Goal: Task Accomplishment & Management: Manage account settings

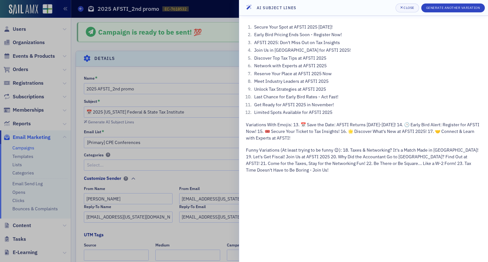
scroll to position [29, 0]
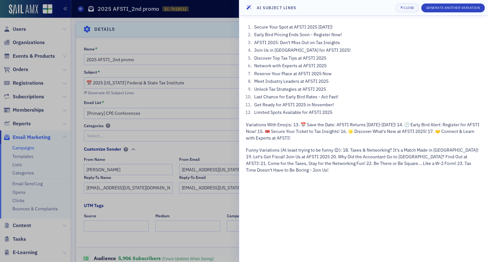
click at [324, 7] on header "AI Subject Lines Close Generate Another Variation" at bounding box center [363, 8] width 249 height 16
click at [391, 6] on header "AI Subject Lines Close Generate Another Variation" at bounding box center [363, 8] width 249 height 16
click at [224, 49] on div at bounding box center [244, 131] width 488 height 262
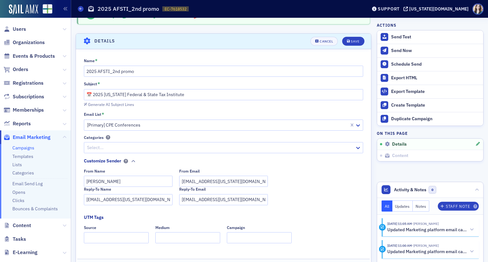
scroll to position [0, 0]
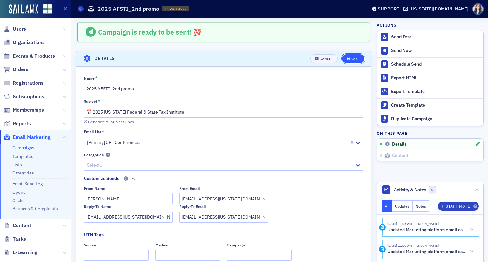
click at [351, 60] on div "Save" at bounding box center [355, 58] width 9 height 3
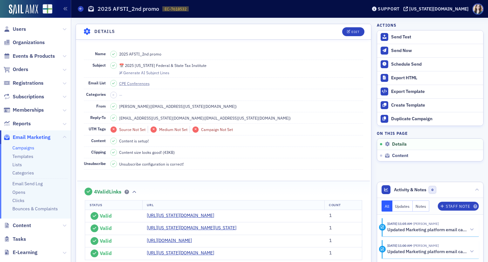
scroll to position [29, 0]
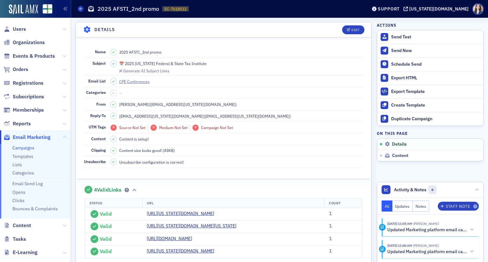
click at [326, 30] on header "Details Edit" at bounding box center [223, 30] width 295 height 16
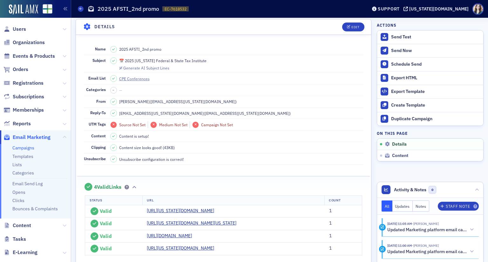
scroll to position [0, 0]
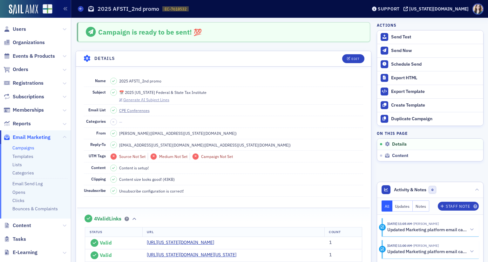
click at [148, 101] on div "Generate AI Subject Lines" at bounding box center [146, 99] width 46 height 3
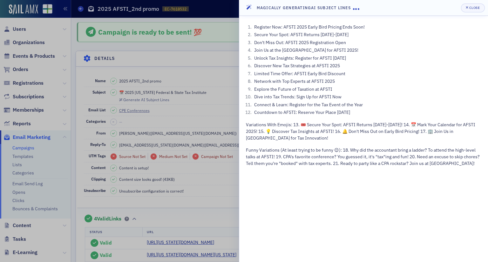
click at [393, 7] on header "Magically Generating AI Subject Lines Close" at bounding box center [363, 8] width 249 height 16
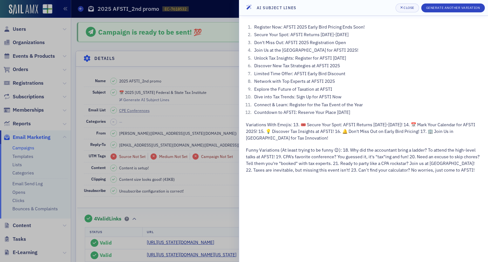
click at [401, 65] on li "Discover New Tax Strategies at AFSTI 2025" at bounding box center [366, 66] width 229 height 7
click at [389, 6] on header "AI Subject Lines Close Generate Another Variation" at bounding box center [363, 8] width 249 height 16
click at [390, 5] on header "AI Subject Lines Close Generate Another Variation" at bounding box center [363, 8] width 249 height 16
click at [388, 6] on header "AI Subject Lines Close Generate Another Variation" at bounding box center [363, 8] width 249 height 16
click at [243, 1] on header "AI Subject Lines Close Generate Another Variation" at bounding box center [363, 8] width 249 height 16
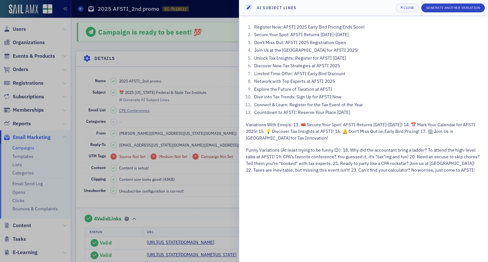
click at [245, 9] on header "AI Subject Lines Close Generate Another Variation" at bounding box center [363, 8] width 249 height 16
click at [246, 10] on icon at bounding box center [249, 8] width 6 height 6
drag, startPoint x: 417, startPoint y: 9, endPoint x: 422, endPoint y: 51, distance: 41.9
click at [422, 51] on div "AI Subject Lines Close Generate Another Variation Register Now: AFSTI 2025 Earl…" at bounding box center [363, 131] width 249 height 262
click at [422, 50] on li "Join Us at the Marriott Birmingham for AFSTI 2025!" at bounding box center [366, 50] width 229 height 7
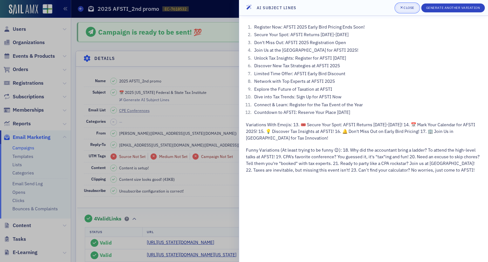
click at [418, 8] on button "Close" at bounding box center [407, 7] width 24 height 9
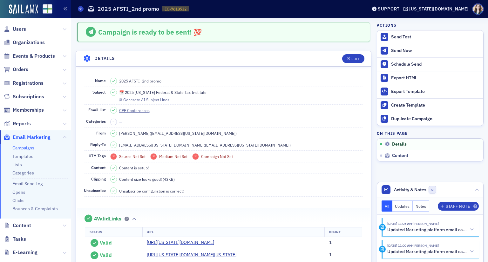
click at [314, 21] on fieldset "Campaign is ready to be sent! 💯" at bounding box center [223, 31] width 309 height 31
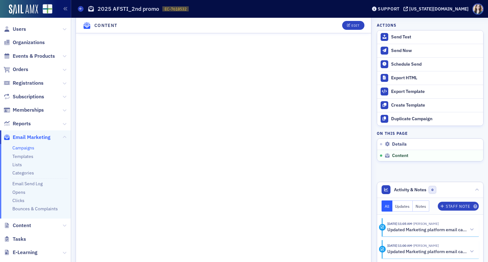
scroll to position [487, 0]
click at [332, 27] on header "Content Edit" at bounding box center [223, 26] width 295 height 16
click at [356, 24] on button "Edit" at bounding box center [353, 25] width 22 height 9
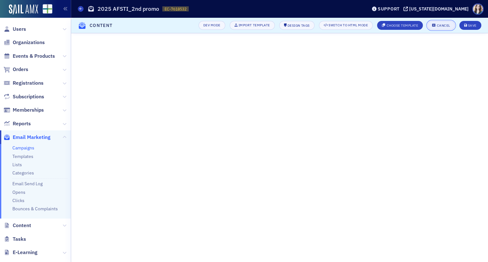
click at [451, 28] on button "Cancel" at bounding box center [440, 25] width 27 height 9
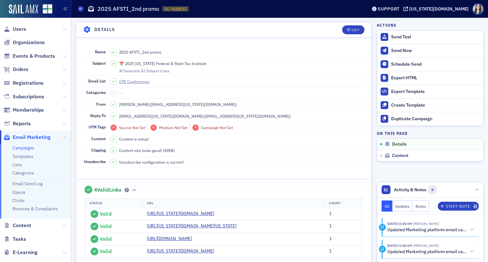
scroll to position [30, 0]
click at [329, 31] on header "Details Edit" at bounding box center [223, 30] width 295 height 16
click at [332, 27] on header "Details Edit" at bounding box center [223, 30] width 295 height 16
click at [333, 27] on header "Details Edit" at bounding box center [223, 30] width 295 height 16
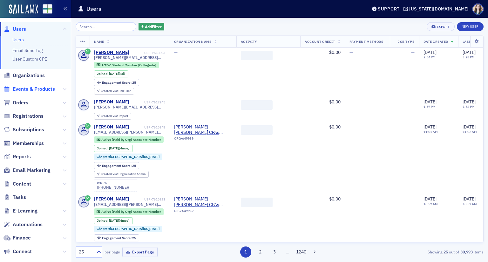
click at [38, 91] on span "Events & Products" at bounding box center [34, 89] width 42 height 7
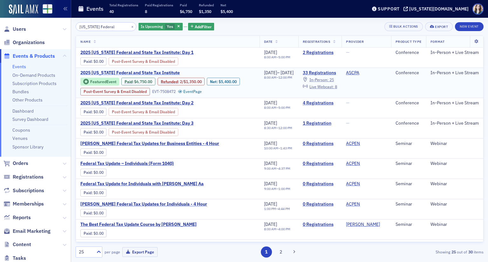
type input "Alabama Federal"
click at [170, 76] on span "2025 Alabama Federal and State Tax Institute" at bounding box center [133, 73] width 107 height 6
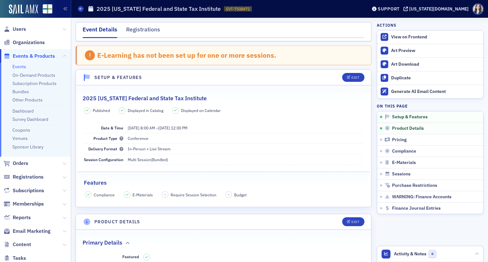
click at [361, 33] on div "Event Details Registrations" at bounding box center [224, 31] width 296 height 19
click at [78, 34] on div "Event Details Registrations" at bounding box center [224, 31] width 296 height 19
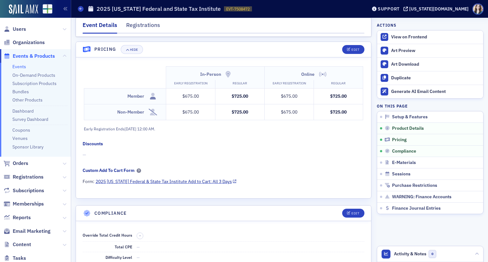
scroll to position [608, 0]
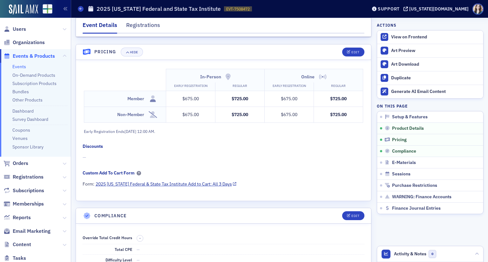
click at [353, 24] on nav "Event Details Registrations" at bounding box center [224, 27] width 282 height 13
click at [331, 48] on header "Pricing Hide Edit" at bounding box center [223, 52] width 295 height 16
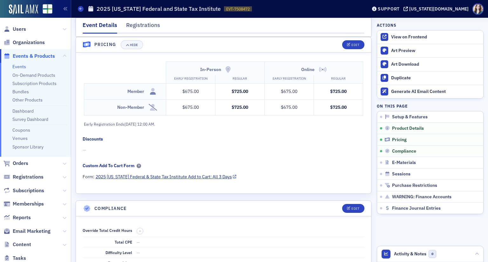
scroll to position [607, 0]
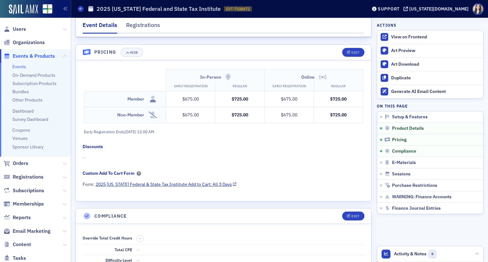
click at [331, 49] on header "Pricing Hide Edit" at bounding box center [223, 53] width 295 height 16
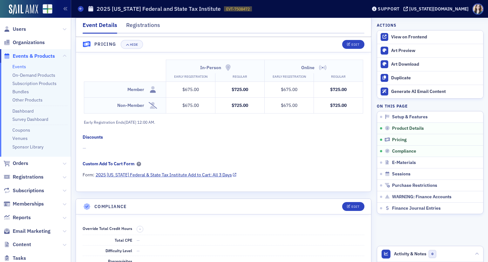
scroll to position [609, 0]
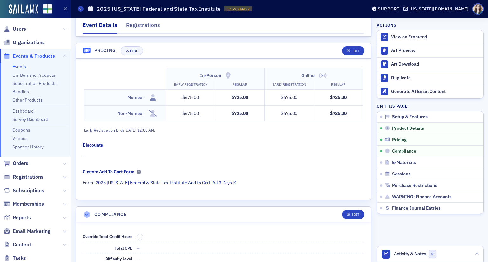
click at [322, 45] on header "Pricing Hide Edit" at bounding box center [223, 51] width 295 height 16
click at [361, 29] on div "Event Details Registrations" at bounding box center [224, 27] width 296 height 19
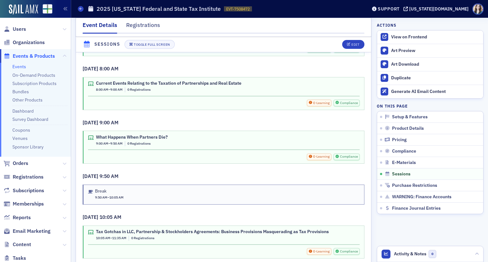
scroll to position [1397, 0]
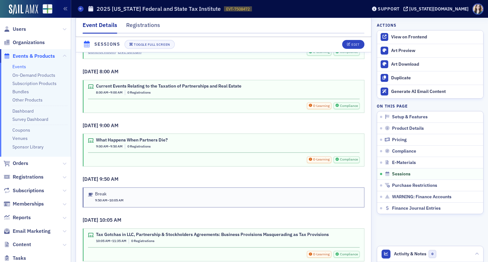
click at [326, 44] on header "Sessions Toggle Full Screen Edit" at bounding box center [223, 45] width 295 height 16
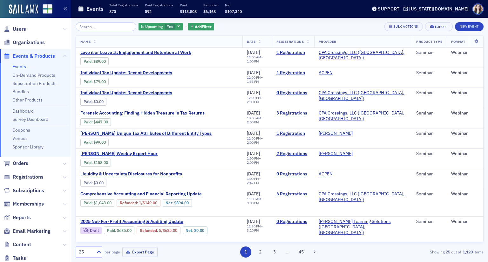
click at [226, 25] on div "Is Upcoming Yes Add Filter Bulk Actions Export New Event" at bounding box center [280, 26] width 408 height 9
click at [97, 28] on input "search" at bounding box center [106, 26] width 61 height 9
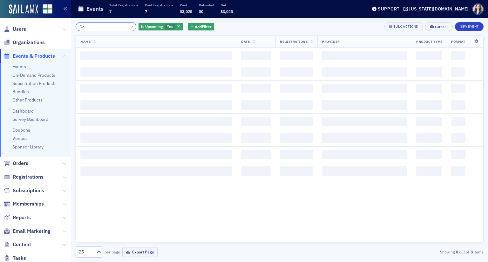
type input "G"
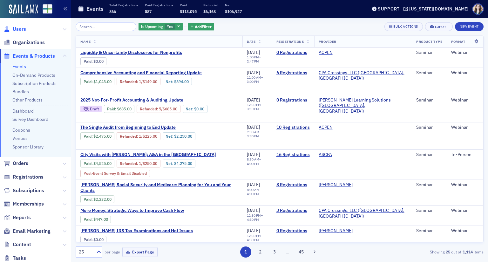
click at [22, 30] on span "Users" at bounding box center [19, 29] width 13 height 7
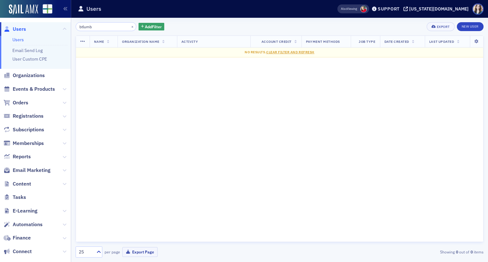
type input "btlumb"
drag, startPoint x: 101, startPoint y: 30, endPoint x: 76, endPoint y: 30, distance: 24.8
click at [76, 30] on div "btlumb ×" at bounding box center [106, 26] width 61 height 9
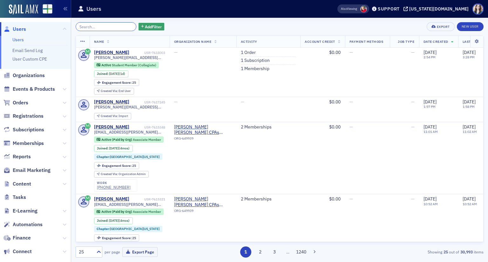
paste input "btlumb@gmail.com"
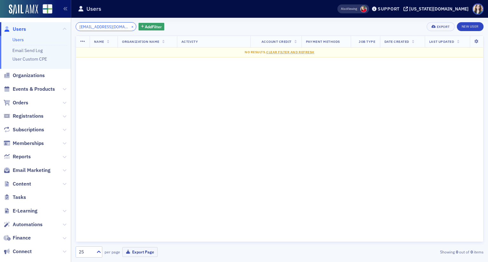
type input "btlumb@gmail.com"
click at [130, 26] on button "×" at bounding box center [133, 27] width 6 height 6
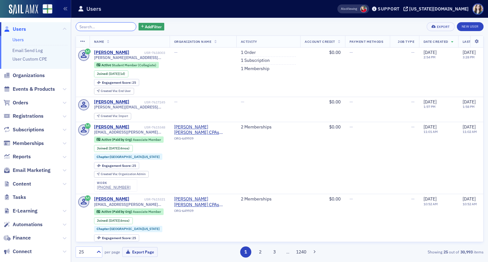
click at [100, 25] on input "search" at bounding box center [106, 26] width 61 height 9
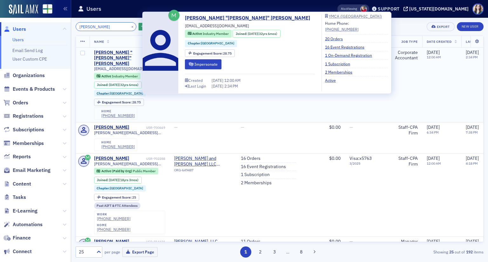
type input "Elizabeth Lumb"
click at [124, 51] on div "Elizabeth "Beth" Lumb" at bounding box center [119, 58] width 51 height 17
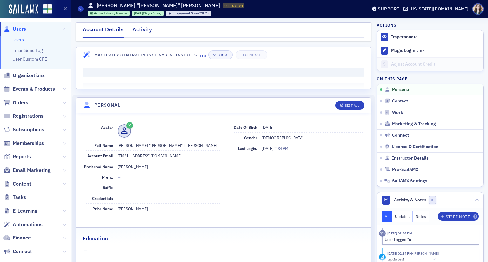
click at [145, 31] on div "Activity" at bounding box center [141, 31] width 19 height 12
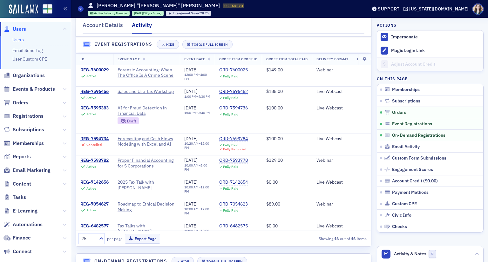
scroll to position [413, 0]
click at [97, 111] on div "REG-7595383" at bounding box center [94, 108] width 28 height 6
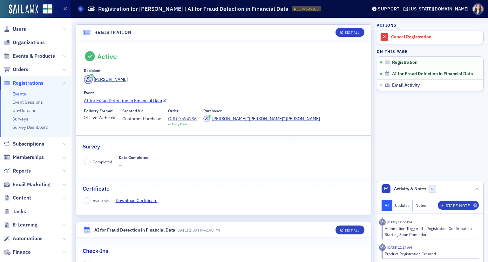
click at [127, 100] on link "AI for Fraud Detection in Financial Data" at bounding box center [223, 100] width 279 height 7
click at [180, 116] on div "ORD-7594736" at bounding box center [182, 119] width 29 height 7
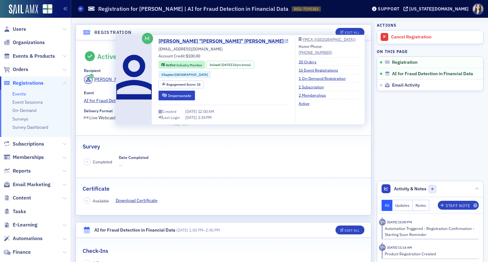
click at [178, 42] on link "[PERSON_NAME] "[PERSON_NAME]" [PERSON_NAME]" at bounding box center [223, 41] width 130 height 8
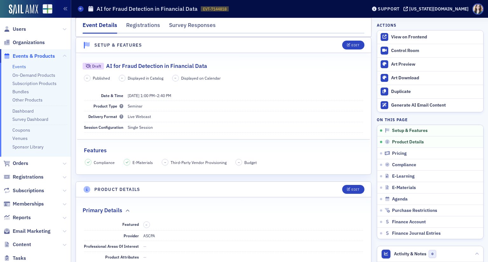
scroll to position [127, 0]
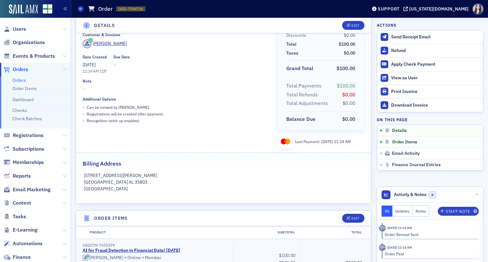
scroll to position [64, 0]
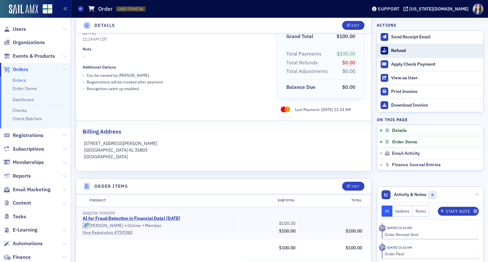
click at [400, 49] on div "Refund" at bounding box center [435, 51] width 89 height 6
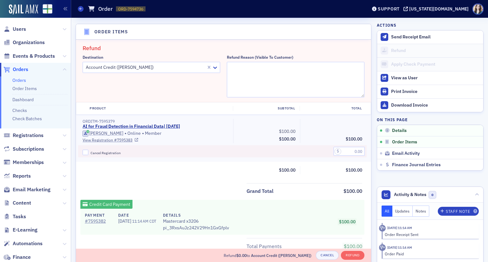
scroll to position [220, 0]
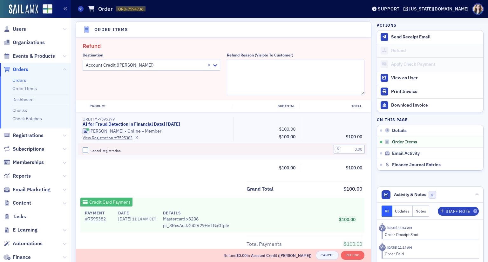
click at [83, 151] on input "Cancel Registration" at bounding box center [86, 151] width 6 height 6
checkbox input "true"
click at [350, 148] on input "text" at bounding box center [348, 149] width 31 height 9
type input "100.00"
click at [315, 72] on textarea "Refund Reason (Visible to Customer)" at bounding box center [296, 78] width 138 height 36
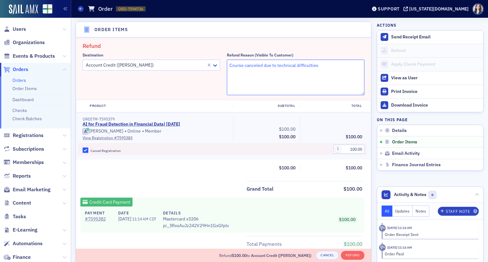
type textarea "Course canceled due to technical difficulties"
click at [244, 35] on header "Order Items" at bounding box center [223, 30] width 295 height 16
click at [353, 254] on button "Refund" at bounding box center [352, 255] width 23 height 9
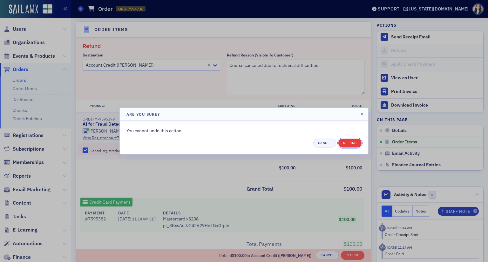
click at [347, 140] on button "Refund" at bounding box center [349, 143] width 23 height 9
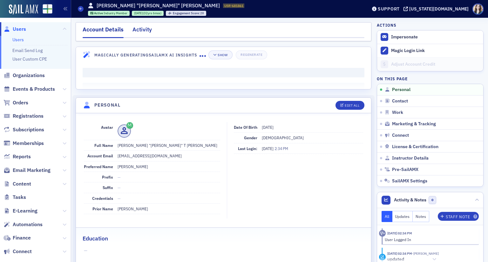
click at [141, 31] on div "Activity" at bounding box center [141, 31] width 19 height 12
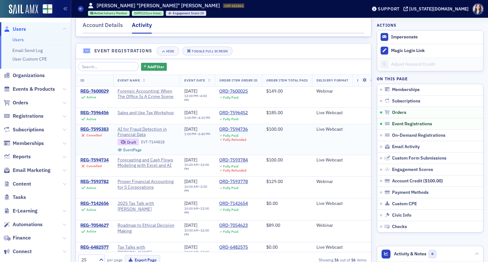
scroll to position [381, 0]
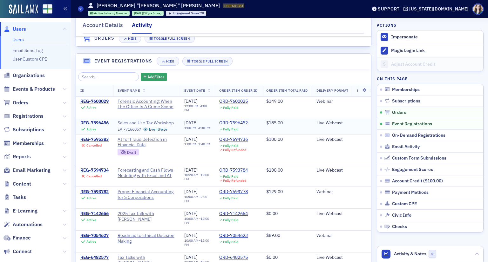
click at [100, 126] on div "REG-7596456" at bounding box center [94, 123] width 28 height 6
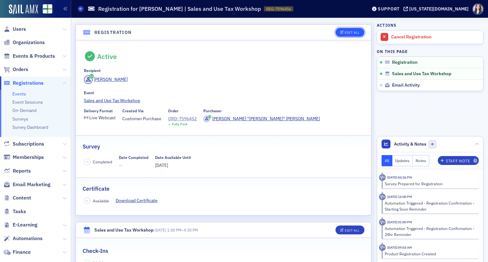
click at [345, 33] on div "Edit All" at bounding box center [352, 32] width 15 height 3
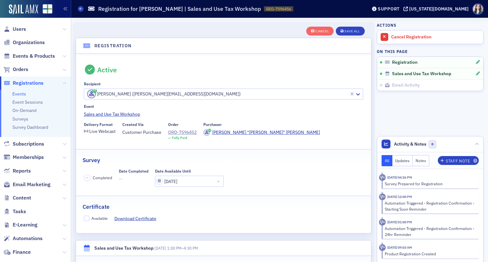
scroll to position [17, 0]
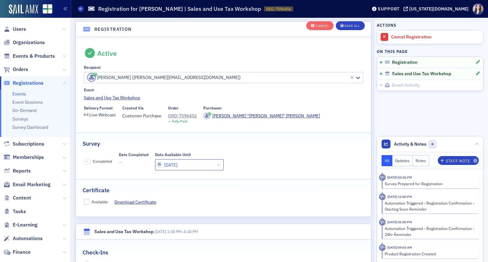
click at [187, 162] on input "[DATE]" at bounding box center [189, 164] width 69 height 11
select select "8"
select select "2025"
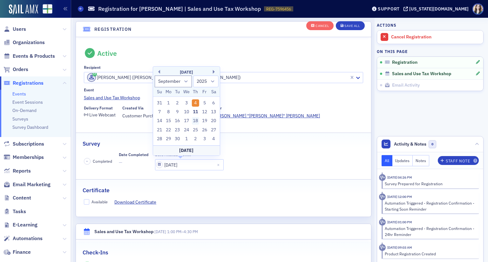
click at [197, 121] on div "18" at bounding box center [196, 122] width 8 height 8
type input "[DATE]"
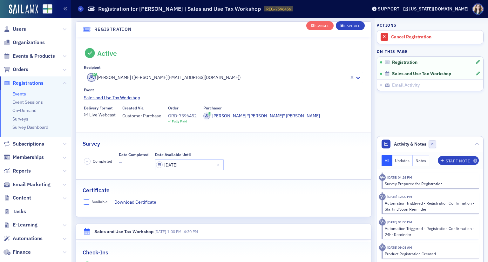
click at [86, 201] on input "Available" at bounding box center [87, 202] width 6 height 6
checkbox input "true"
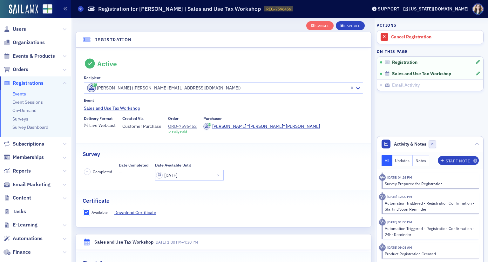
scroll to position [0, 0]
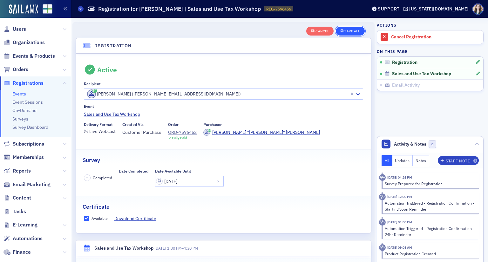
click at [346, 28] on button "Save All" at bounding box center [350, 31] width 29 height 9
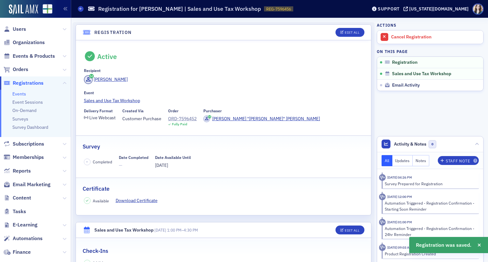
click at [355, 10] on div "Events Registration for [PERSON_NAME] | Sales and Use Tax Workshop REG-7596456 …" at bounding box center [217, 9] width 279 height 12
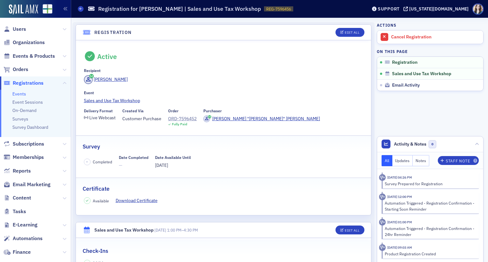
click at [361, 28] on header "Registration Edit All" at bounding box center [223, 33] width 295 height 16
click at [361, 30] on header "Registration Edit All" at bounding box center [223, 33] width 295 height 16
